Goal: Task Accomplishment & Management: Complete application form

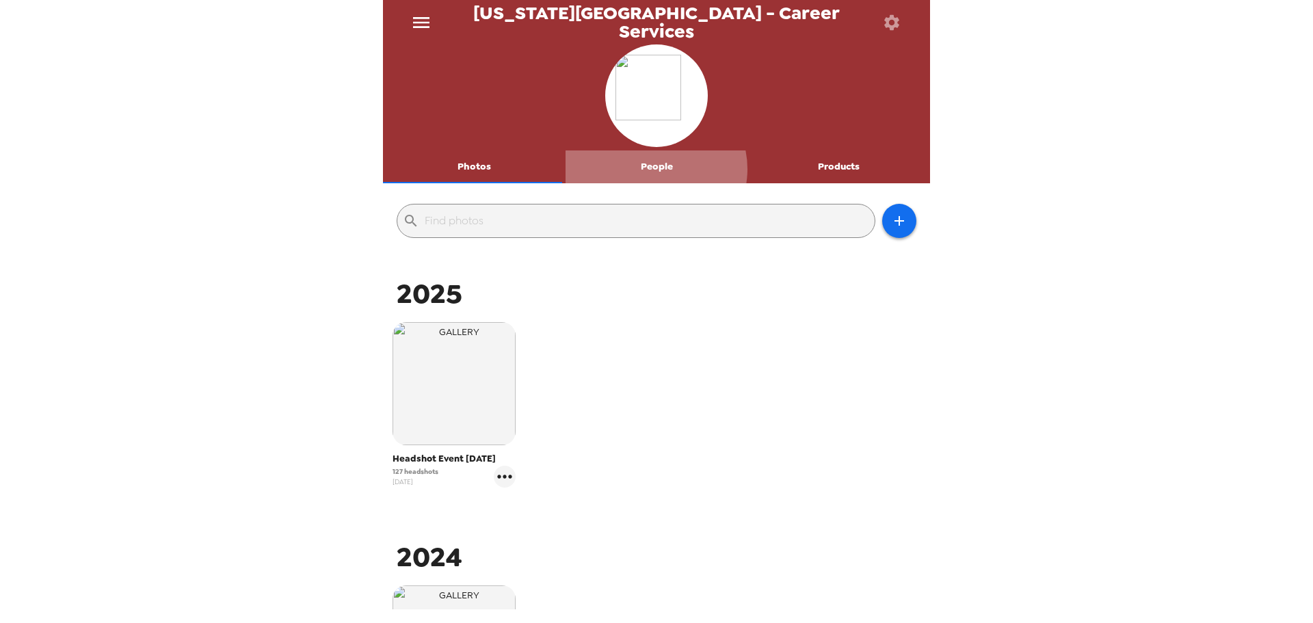
click at [651, 168] on button "People" at bounding box center [656, 166] width 183 height 33
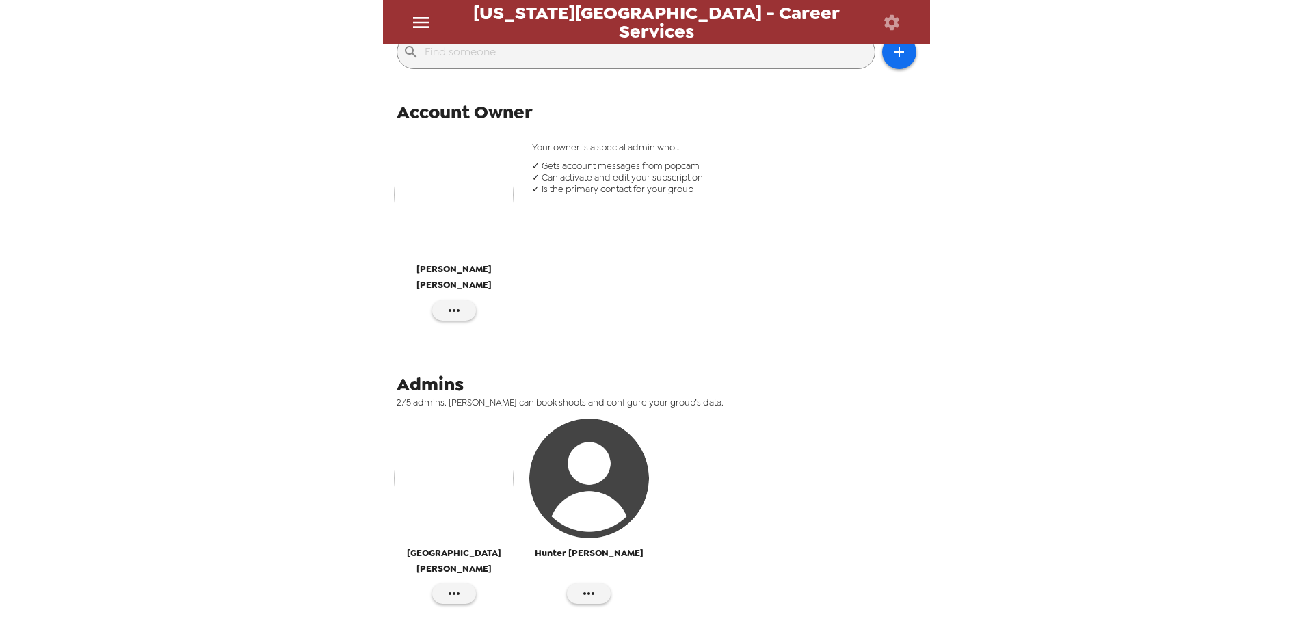
scroll to position [162, 0]
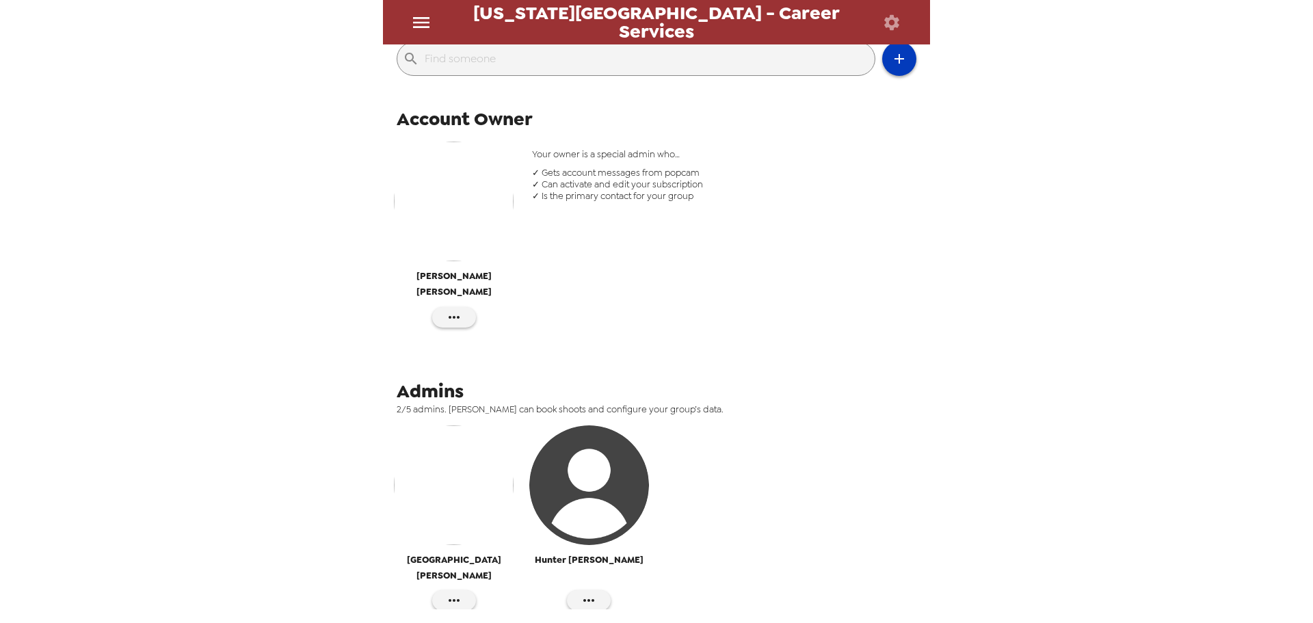
click at [882, 58] on button "button" at bounding box center [899, 59] width 34 height 34
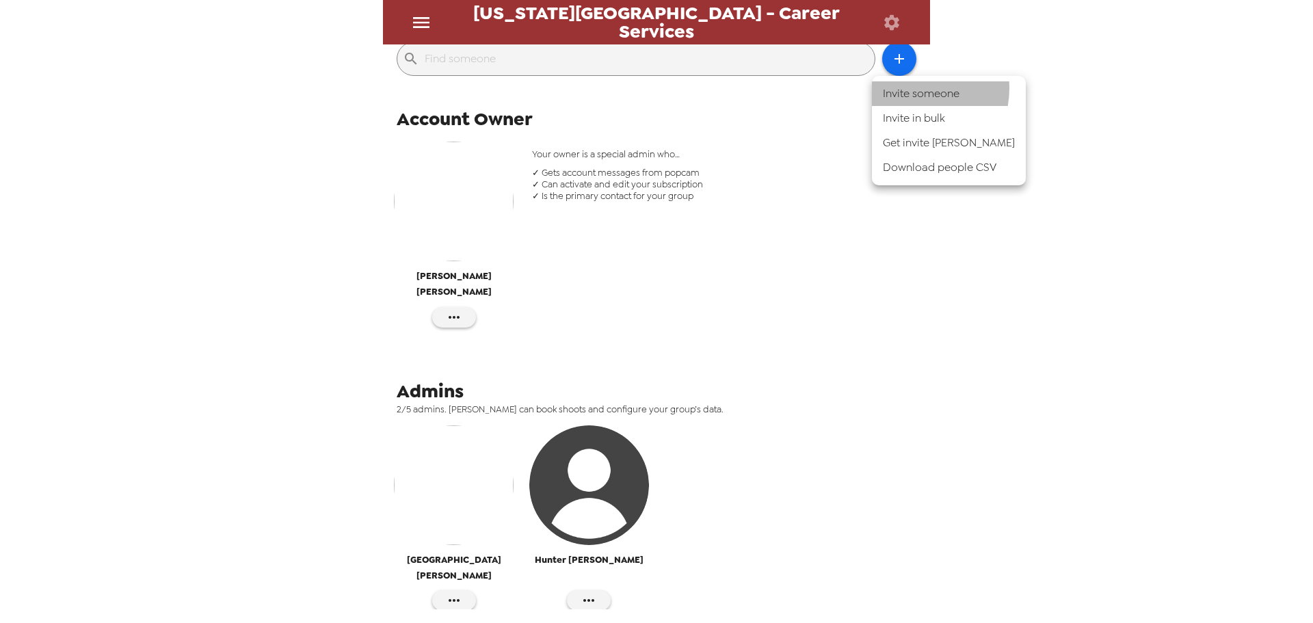
click at [911, 88] on li "Invite someone" at bounding box center [949, 93] width 154 height 25
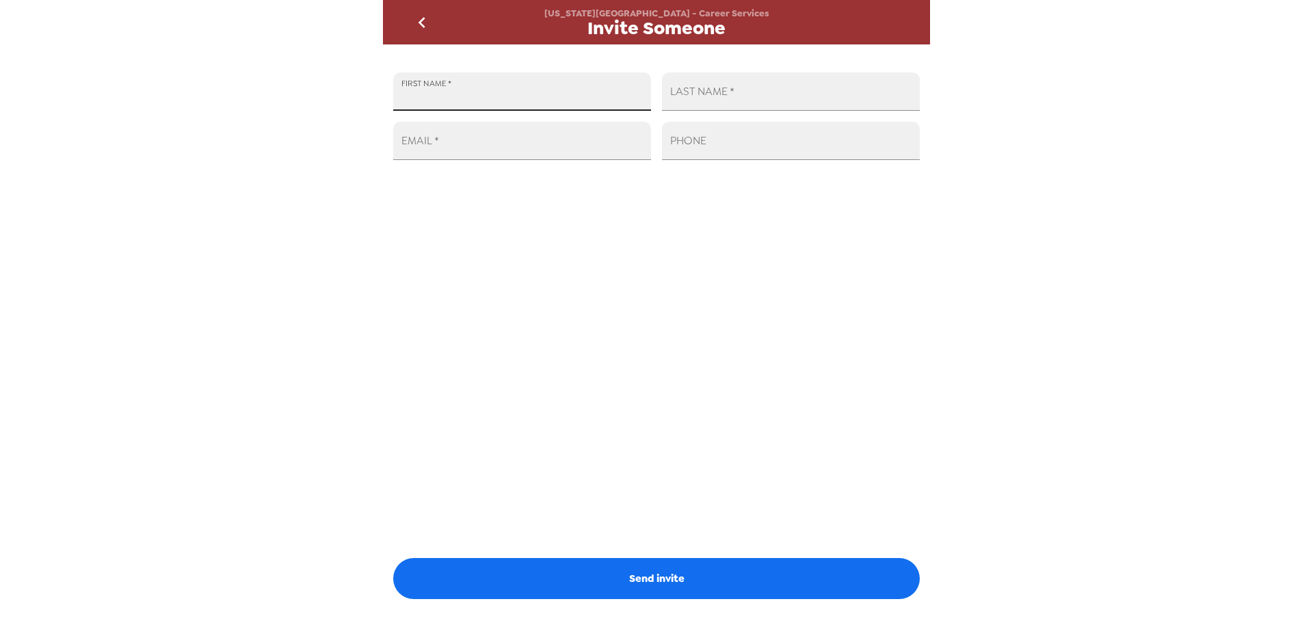
click at [566, 91] on input "FIRST NAME   *" at bounding box center [522, 91] width 258 height 38
click at [518, 94] on input "FIRST NAME   *" at bounding box center [522, 91] width 258 height 38
type input "Hilde"
click at [841, 96] on input "LAST NAME   *" at bounding box center [791, 91] width 258 height 38
paste input "Velasco-Faga'autau"
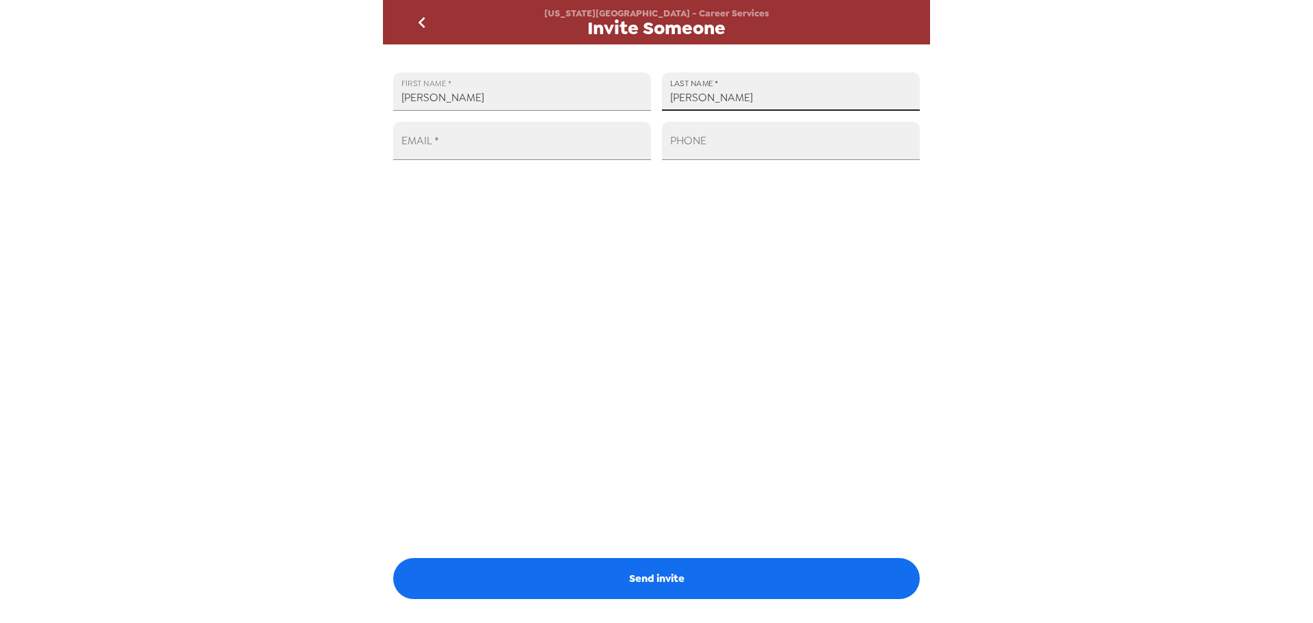
type input "Velasco-Faga'autau"
click at [536, 126] on input "EMAIL   *" at bounding box center [522, 141] width 258 height 38
paste input "hzavelasco@wsu.edu"
type input "hzavelasco@wsu.edu"
click at [654, 243] on div "FIRST NAME   * Hilde LAST NAME   * Velasco-Faga'autau EMAIL   * hzavelasco@wsu.…" at bounding box center [656, 326] width 547 height 565
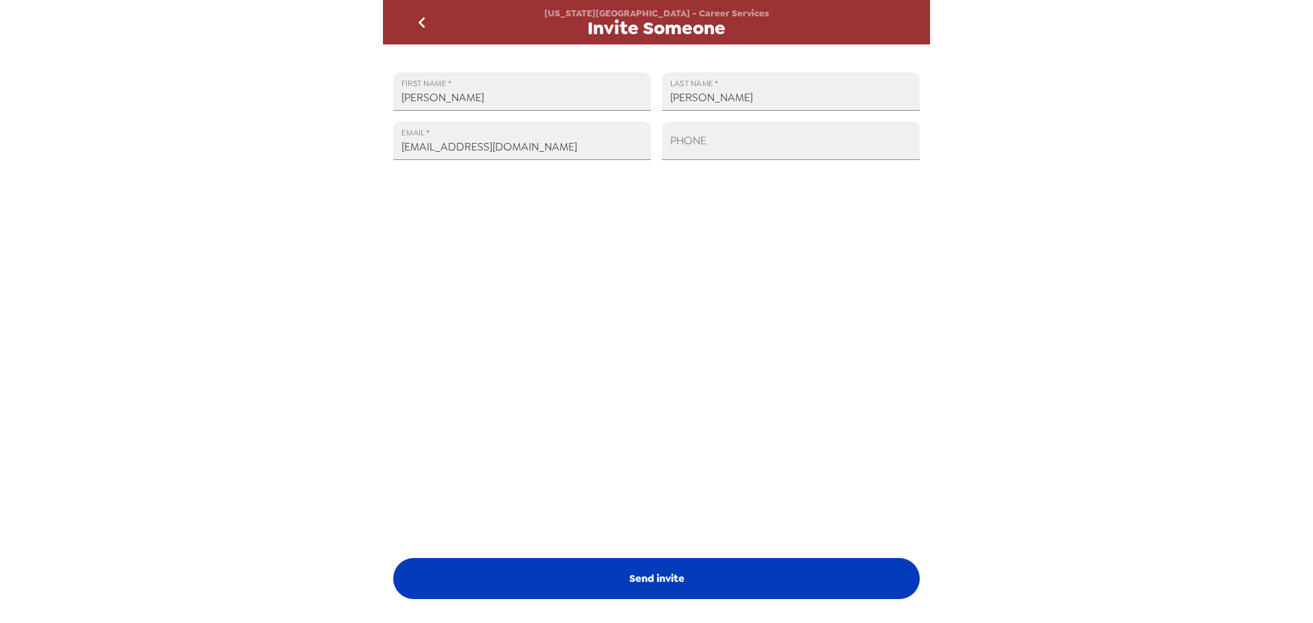
click at [663, 581] on button "Send invite" at bounding box center [656, 578] width 526 height 41
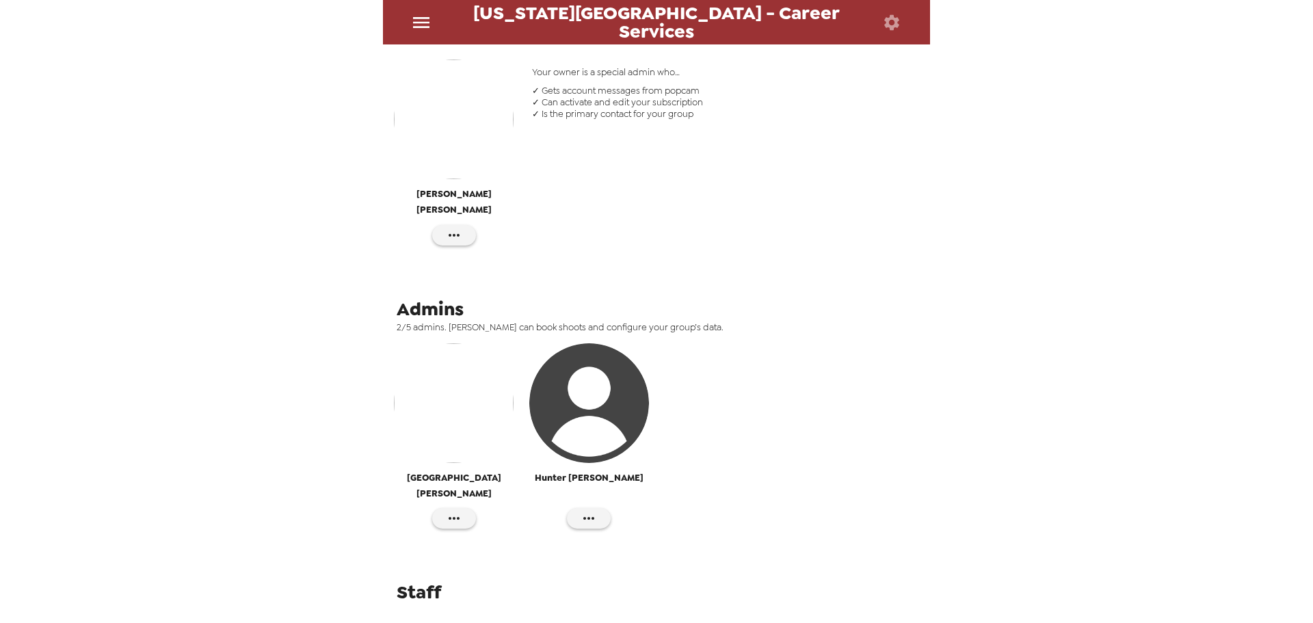
scroll to position [25, 0]
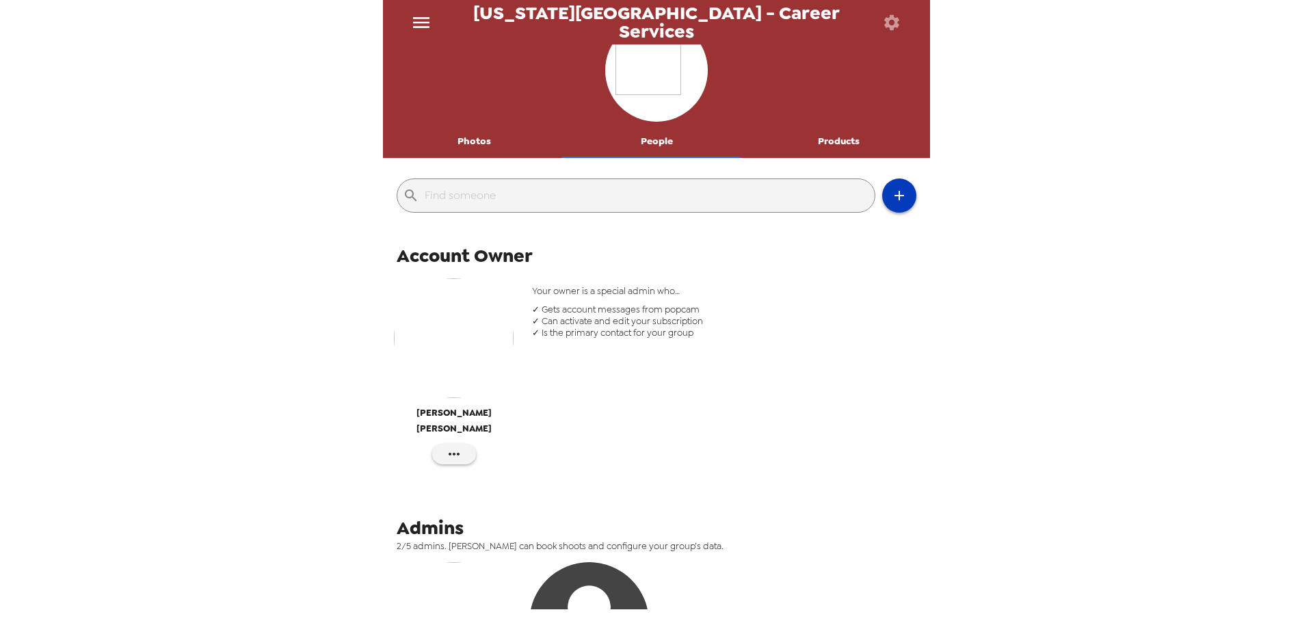
click at [897, 191] on button "button" at bounding box center [899, 195] width 34 height 34
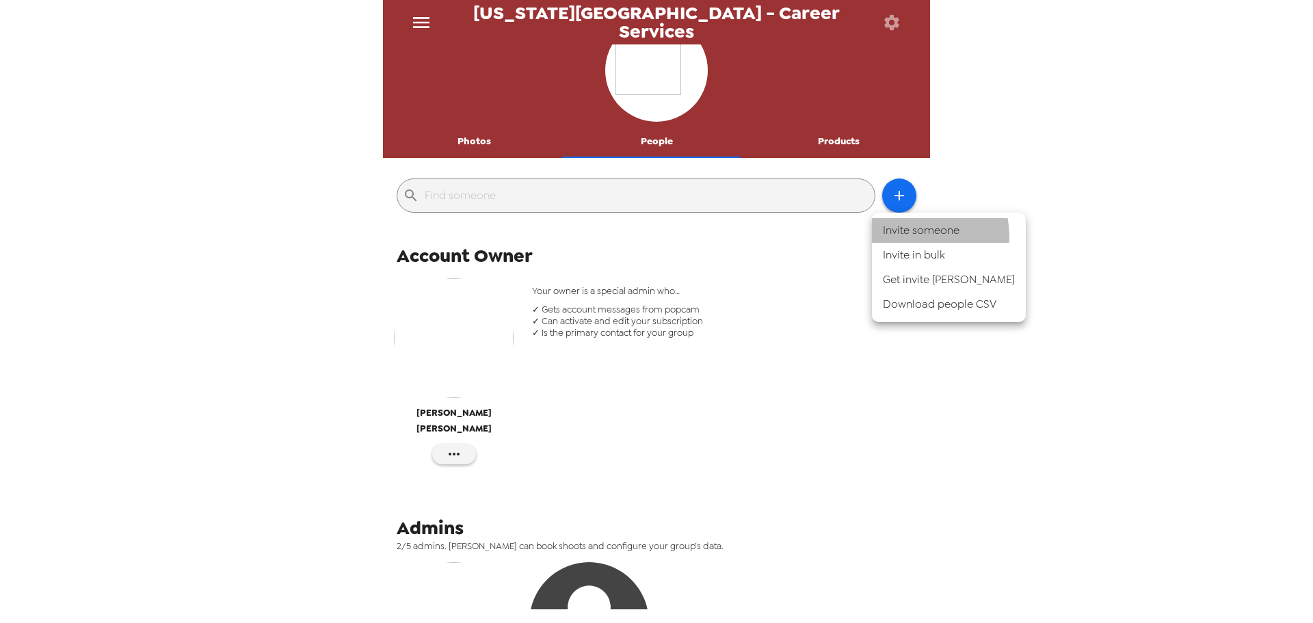
click at [909, 237] on li "Invite someone" at bounding box center [949, 230] width 154 height 25
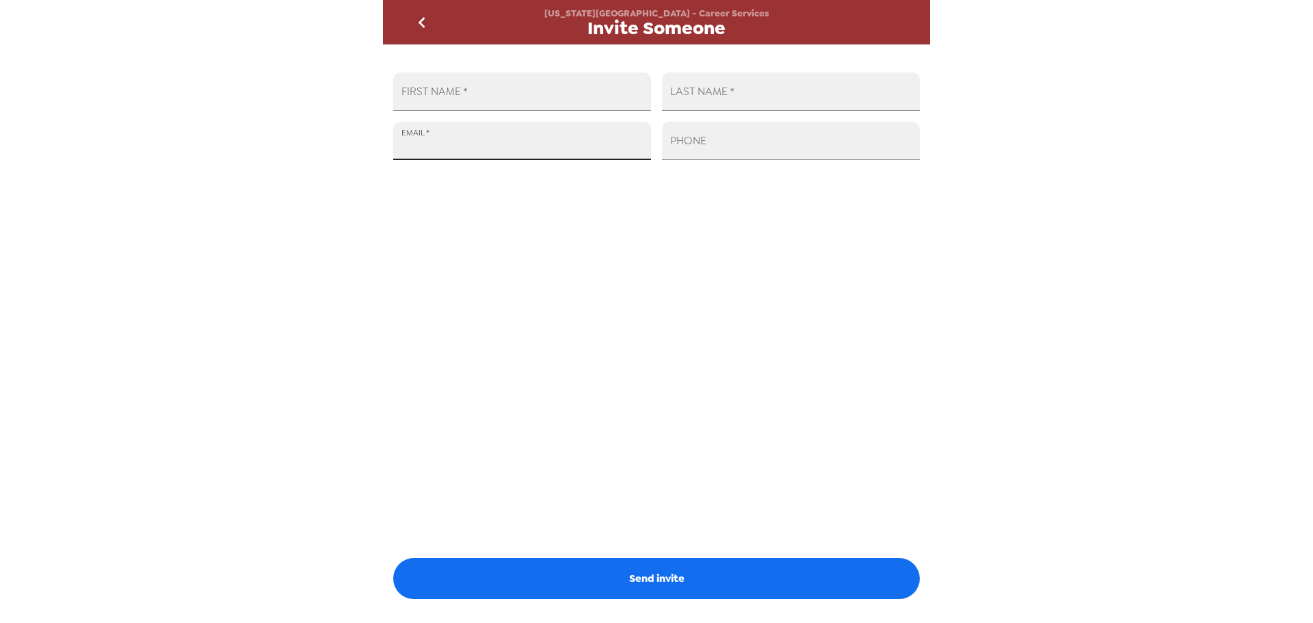
drag, startPoint x: 596, startPoint y: 139, endPoint x: 583, endPoint y: 113, distance: 28.4
click at [596, 139] on input "EMAIL   *" at bounding box center [522, 141] width 258 height 38
paste input "hzavelasco@wsu.edu"
type input "hzavelasco@wsu.edu"
click at [541, 92] on input "FIRST NAME   *" at bounding box center [522, 91] width 258 height 38
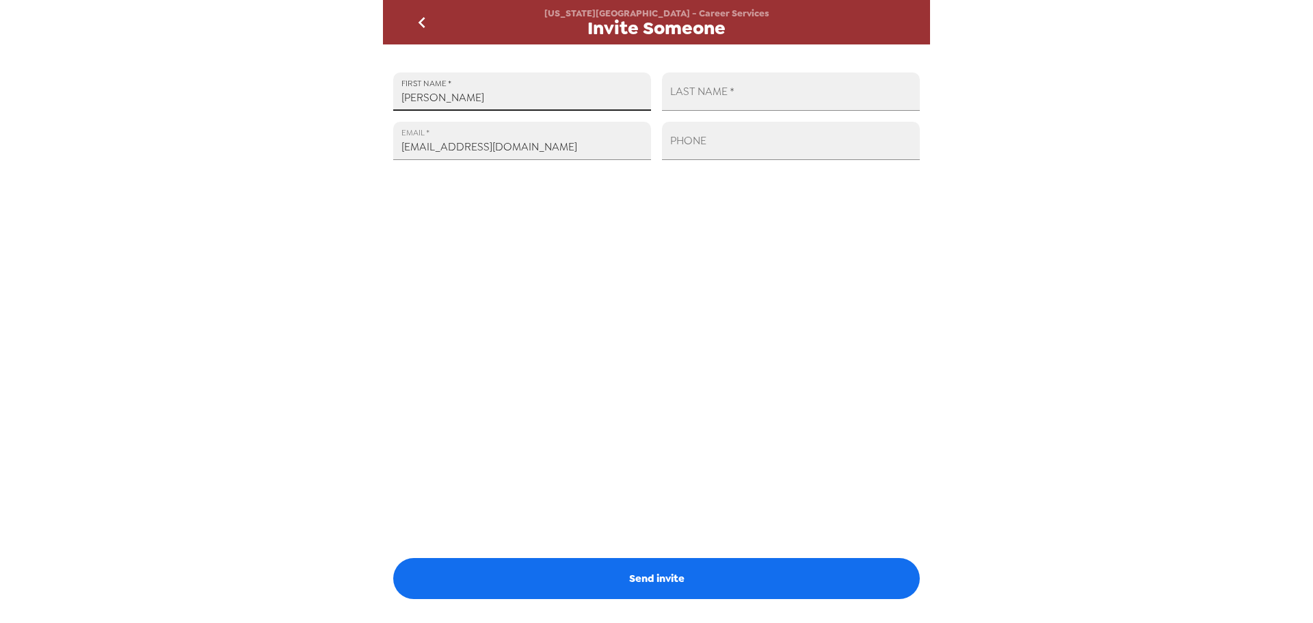
type input "Hilde"
click at [805, 78] on input "LAST NAME   *" at bounding box center [791, 91] width 258 height 38
paste input "Velasco-Faga'autau"
type input "Velasco-Faga'autau"
click at [680, 201] on div "FIRST NAME   * Hilde LAST NAME   * Velasco-Faga'autau EMAIL   * hzavelasco@wsu.…" at bounding box center [656, 326] width 547 height 565
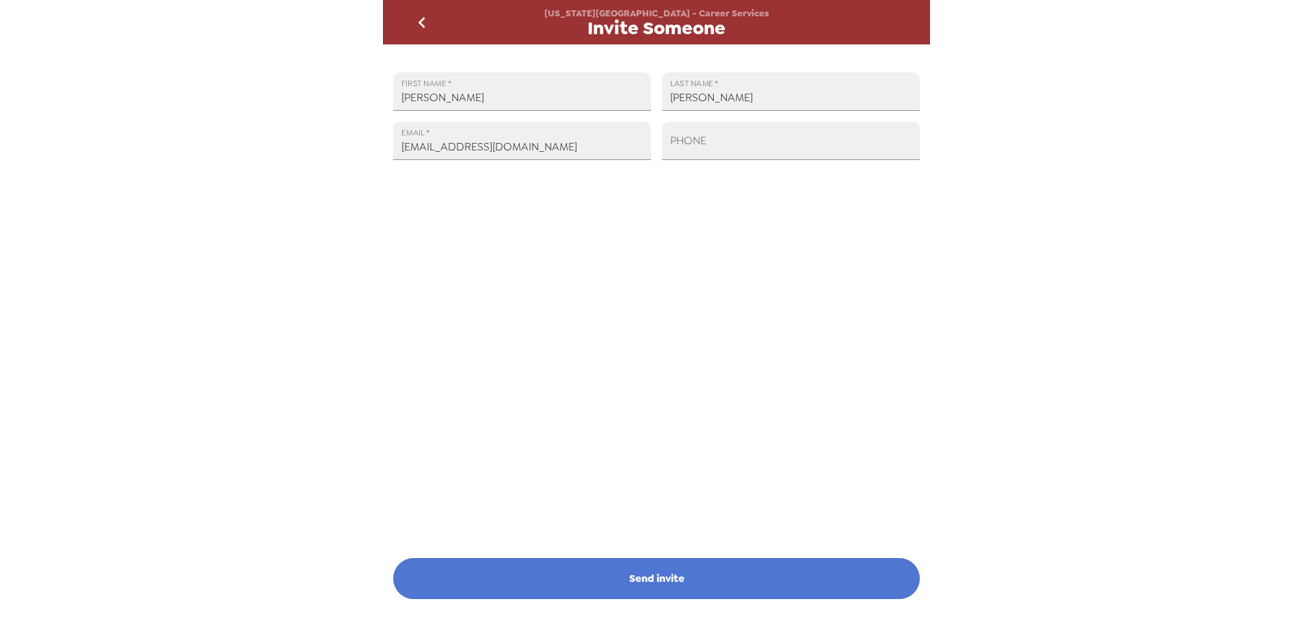
click at [656, 582] on button "Send invite" at bounding box center [656, 578] width 526 height 41
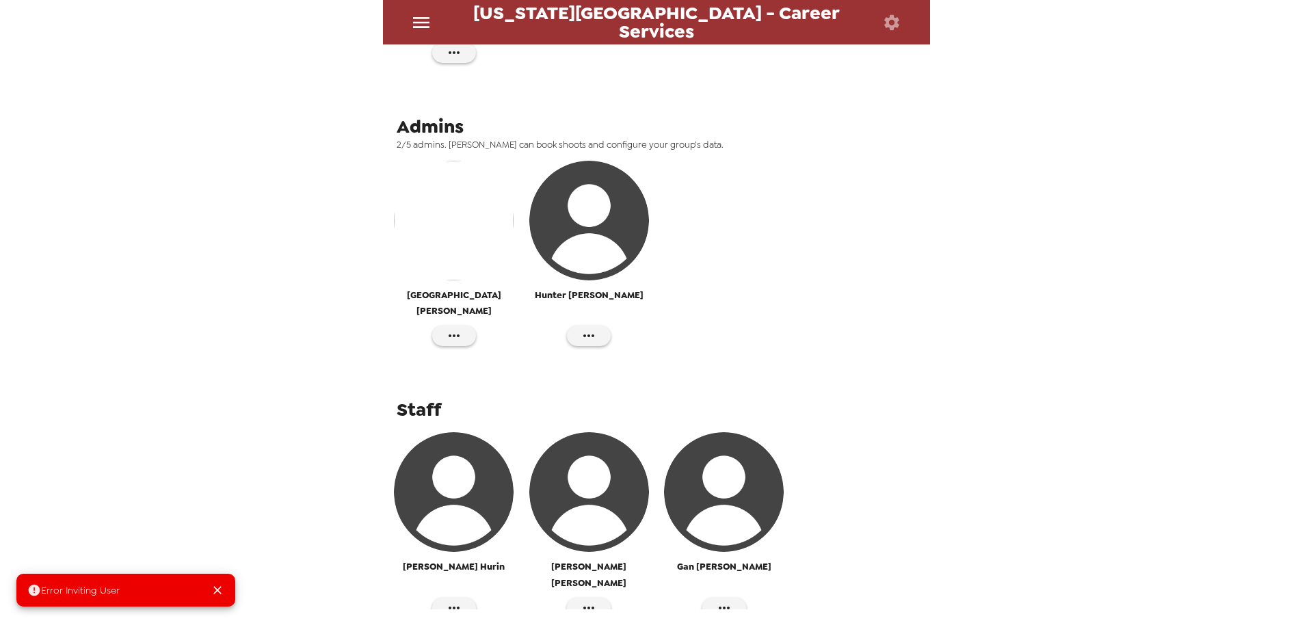
scroll to position [436, 0]
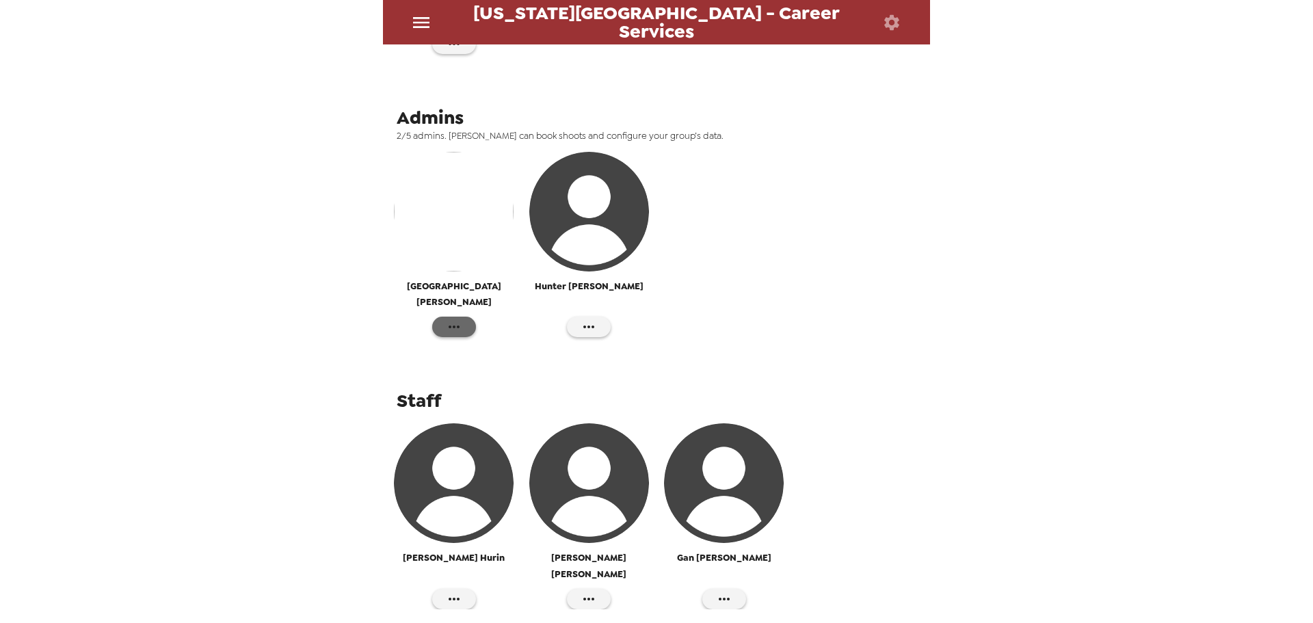
click at [462, 317] on button "button" at bounding box center [454, 327] width 44 height 21
click at [799, 261] on div at bounding box center [656, 311] width 1313 height 623
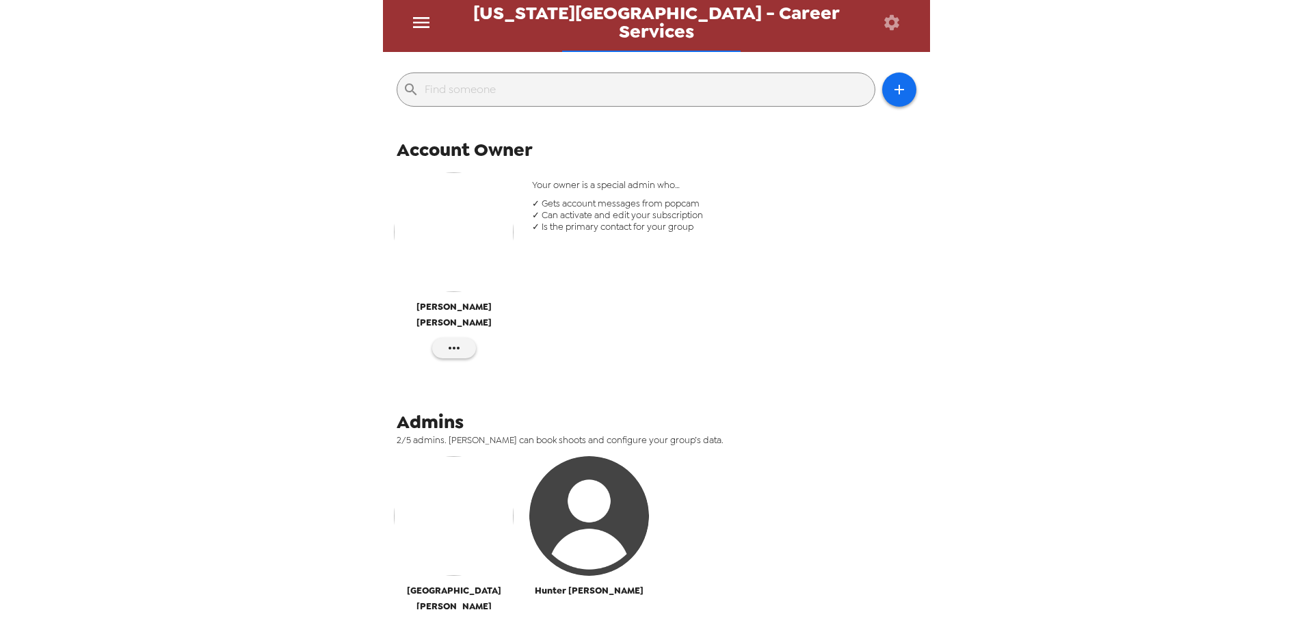
scroll to position [0, 0]
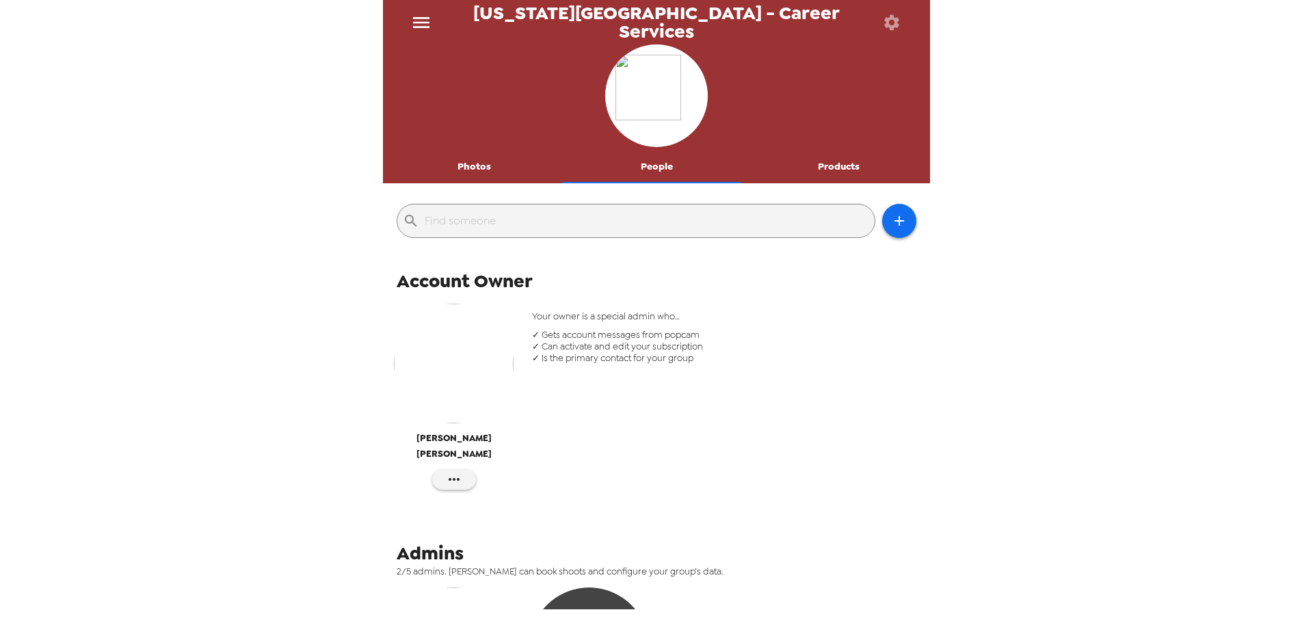
click at [474, 169] on button "Photos" at bounding box center [474, 166] width 183 height 33
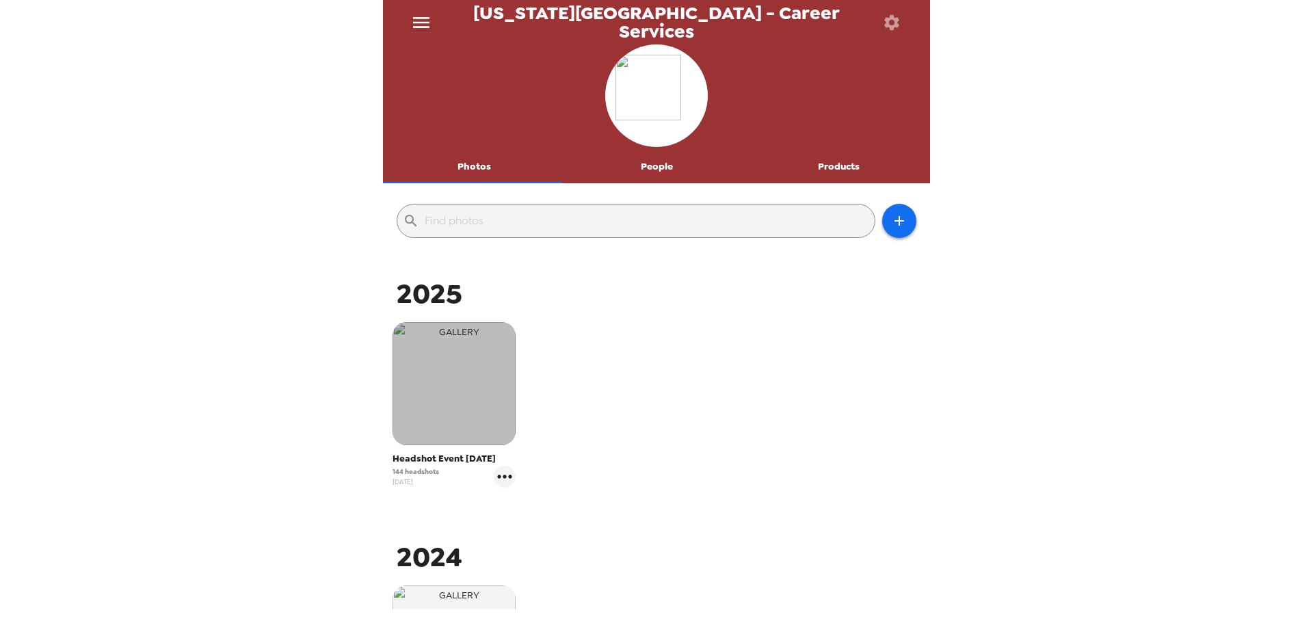
click at [461, 390] on img "button" at bounding box center [453, 383] width 123 height 123
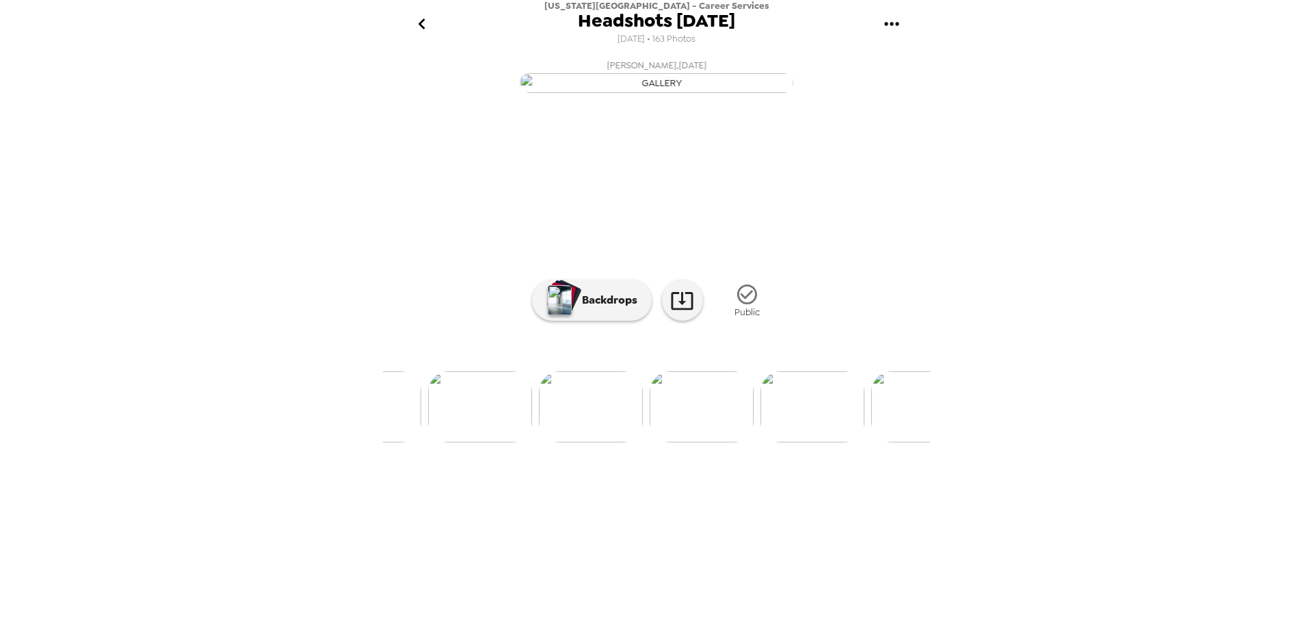
scroll to position [0, 17943]
click at [537, 442] on img at bounding box center [546, 406] width 104 height 71
click at [782, 442] on img at bounding box center [774, 406] width 104 height 71
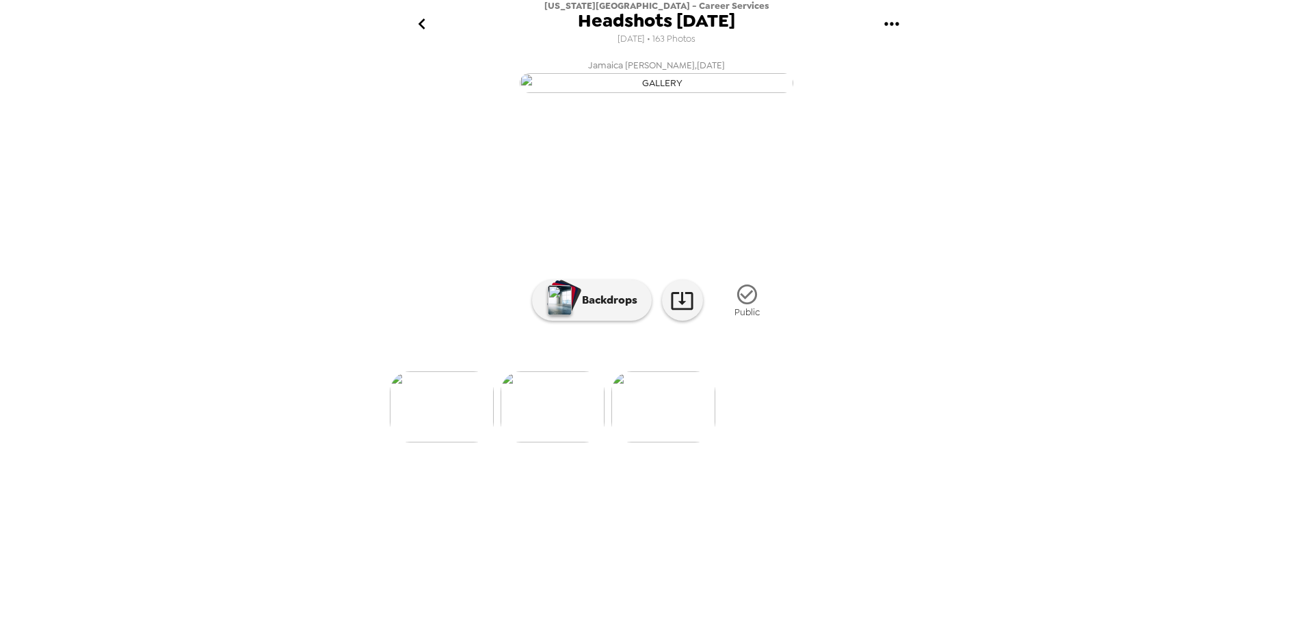
drag, startPoint x: 699, startPoint y: 248, endPoint x: 1114, endPoint y: 232, distance: 414.7
click at [1114, 232] on div "Washington State University - Career Services Headshots 9/4/25 8/20/2025 • 163 …" at bounding box center [656, 311] width 1313 height 623
click at [420, 26] on icon "go back" at bounding box center [422, 24] width 22 height 22
